Goal: Communication & Community: Ask a question

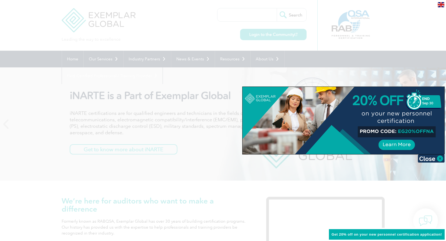
click at [268, 35] on div at bounding box center [223, 120] width 446 height 241
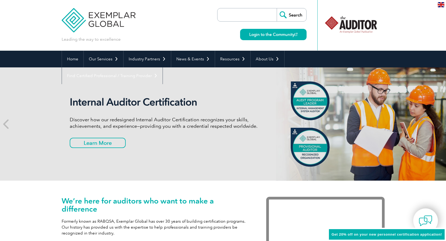
click at [268, 35] on link "Login to the Community" at bounding box center [273, 34] width 66 height 11
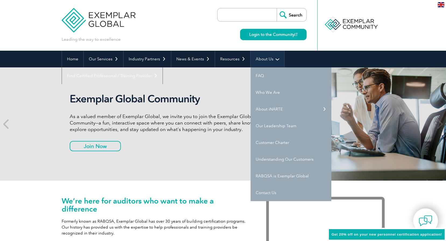
click at [266, 58] on link "About Us" at bounding box center [267, 59] width 34 height 17
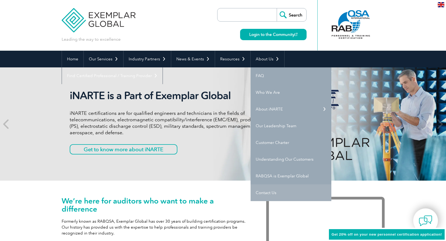
click at [269, 195] on link "Contact Us" at bounding box center [290, 192] width 81 height 17
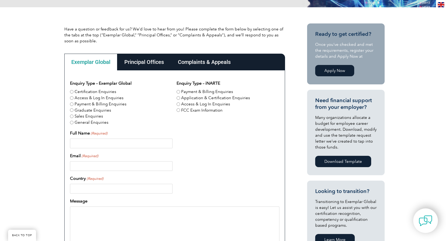
scroll to position [108, 0]
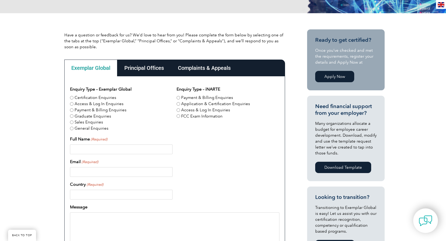
click at [158, 66] on div "Principal Offices" at bounding box center [144, 67] width 54 height 17
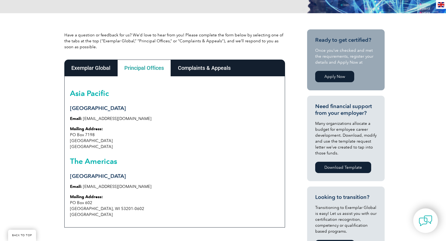
click at [102, 68] on div "Exemplar Global" at bounding box center [90, 67] width 53 height 17
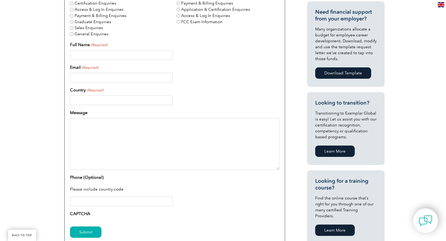
scroll to position [135, 0]
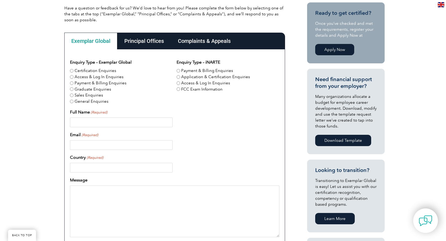
click at [73, 84] on input "Payment & Billing Enquiries" at bounding box center [71, 82] width 3 height 3
radio input "true"
click at [196, 44] on div "Complaints & Appeals" at bounding box center [204, 41] width 67 height 17
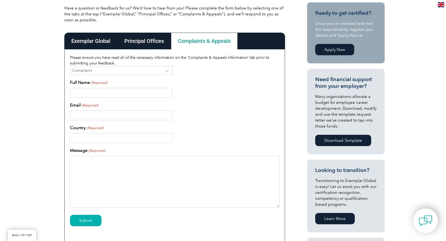
click at [151, 44] on div "Principal Offices" at bounding box center [144, 41] width 54 height 17
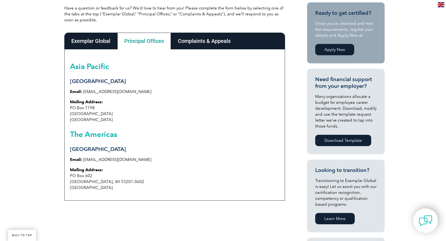
click at [96, 44] on div "Exemplar Global" at bounding box center [90, 41] width 53 height 17
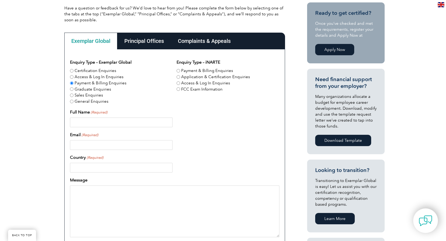
click at [115, 122] on input "Full Name (Required)" at bounding box center [121, 122] width 102 height 10
type input "[PERSON_NAME]"
type input "[EMAIL_ADDRESS][DOMAIN_NAME]"
type input "[GEOGRAPHIC_DATA]"
type input "0425066157"
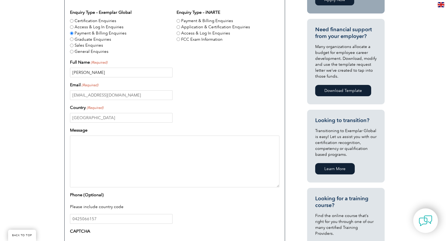
scroll to position [188, 0]
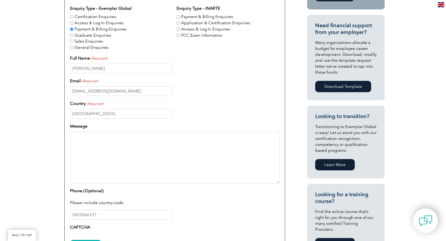
click at [115, 144] on textarea "Message" at bounding box center [174, 157] width 209 height 52
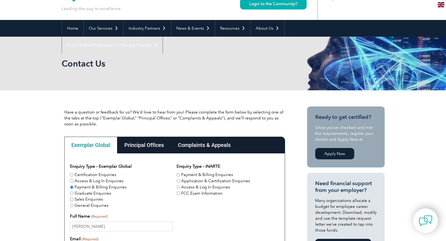
scroll to position [0, 0]
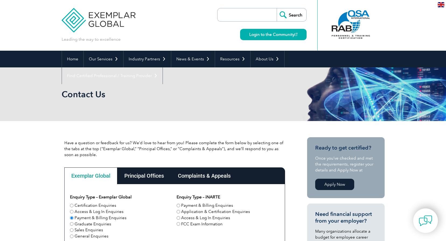
type textarea "Hi there, I would like to updat"
